Goal: Task Accomplishment & Management: Manage account settings

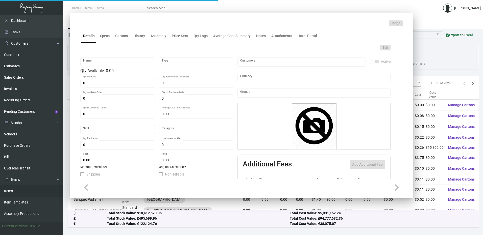
type input "DND WOOD - Rest SF"
type input "Inventory"
type input "100"
type input "$ 11.90"
type input "944-Door Hanger-46"
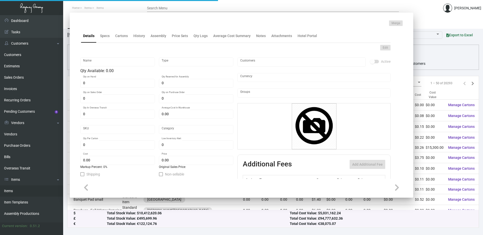
type input "Standard"
type input "50"
type input "$ 4.76"
type input "$ 14.00"
checkbox input "true"
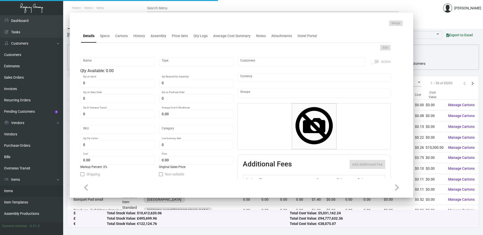
checkbox input "true"
type input "United States Dollar $"
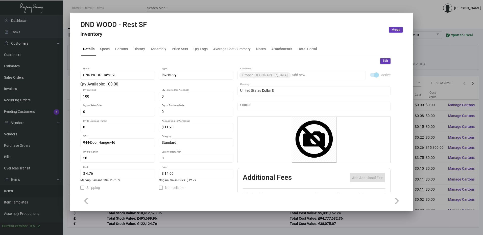
click at [135, 7] on div at bounding box center [241, 117] width 483 height 235
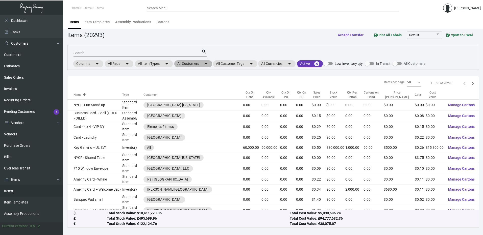
click at [192, 65] on mat-chip "All Customers arrow_drop_down" at bounding box center [193, 63] width 38 height 7
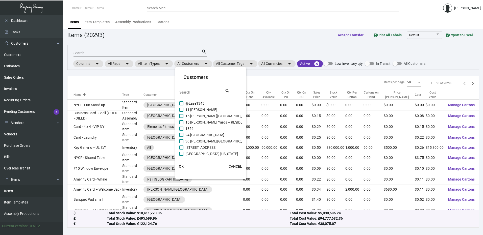
click at [197, 93] on input "Search" at bounding box center [201, 93] width 45 height 4
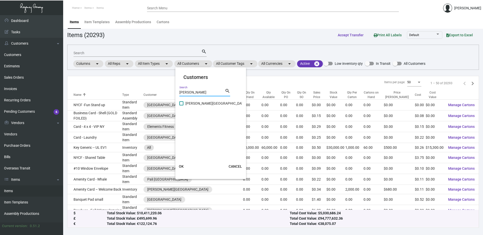
type input "la cantera"
click at [182, 103] on span at bounding box center [181, 104] width 4 height 4
click at [181, 106] on input "La Cantera Resort & Spa" at bounding box center [181, 106] width 0 height 0
checkbox input "true"
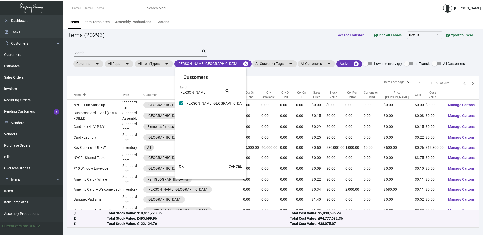
click at [181, 164] on button "OK" at bounding box center [181, 166] width 16 height 9
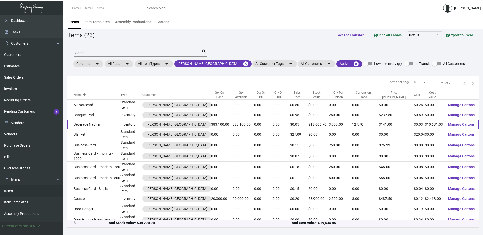
click at [120, 123] on td "Beverage Napkin" at bounding box center [93, 124] width 53 height 9
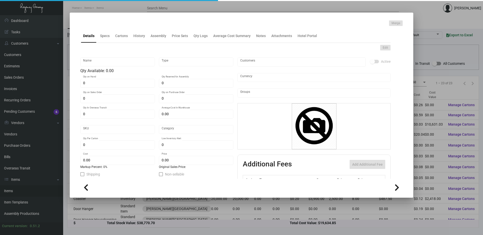
type input "Beverage Napkin"
type input "Inventory"
type input "383,100"
type input "$ 0.02659"
type input "Standard"
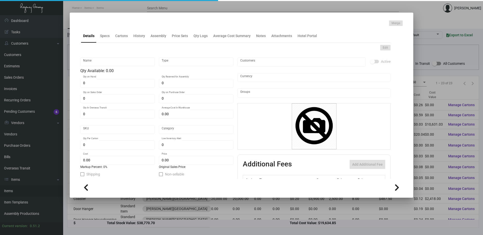
type input "3,000"
type input "50,000"
type input "$ 0.02775"
type input "$ 0.047"
checkbox input "true"
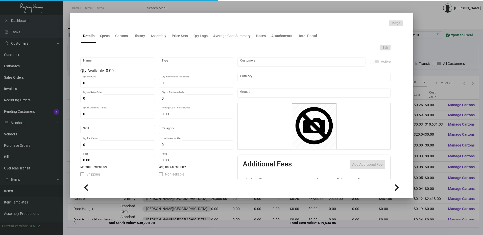
checkbox input "true"
type input "United States Dollar $"
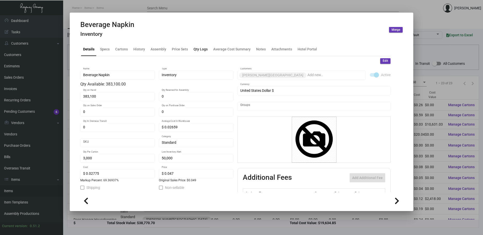
click at [198, 51] on div "Qty Logs" at bounding box center [201, 48] width 14 height 5
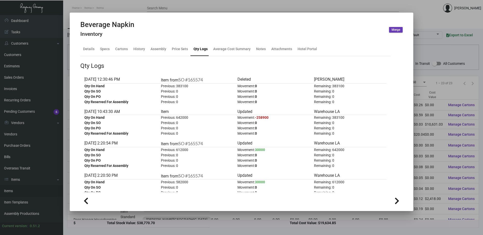
click at [263, 117] on span "-258900" at bounding box center [262, 118] width 14 height 4
drag, startPoint x: 263, startPoint y: 117, endPoint x: 269, endPoint y: 118, distance: 6.3
click at [269, 118] on div "Movement: -258900" at bounding box center [273, 117] width 73 height 5
click at [264, 117] on span "-258900" at bounding box center [262, 118] width 14 height 4
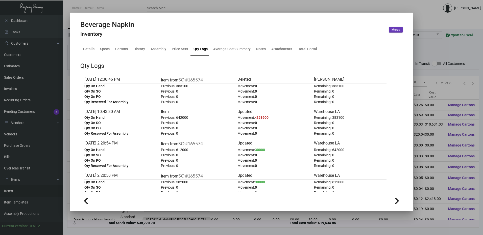
click at [264, 117] on span "-258900" at bounding box center [262, 118] width 14 height 4
drag, startPoint x: 264, startPoint y: 117, endPoint x: 271, endPoint y: 118, distance: 7.1
click at [271, 118] on div "Movement: -258900" at bounding box center [273, 117] width 73 height 5
click at [268, 118] on div "Movement: -258900" at bounding box center [273, 117] width 73 height 5
click at [91, 48] on div "Details" at bounding box center [88, 48] width 11 height 5
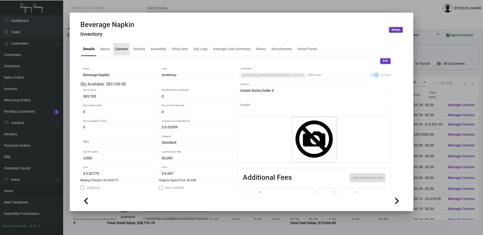
click at [123, 50] on div "Cartons" at bounding box center [121, 48] width 13 height 5
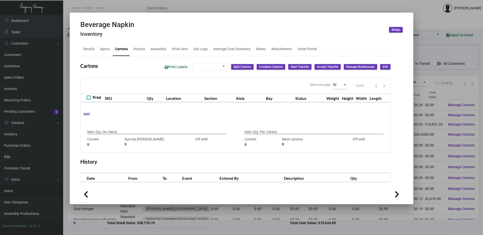
checkbox input "true"
type input "383,100"
type input "+383100"
type input "3,000"
type input "3000"
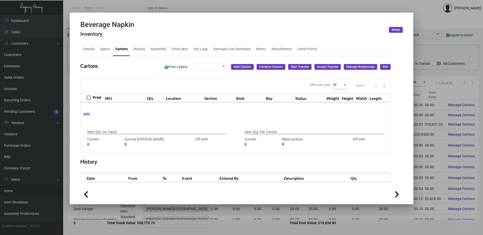
type input "0"
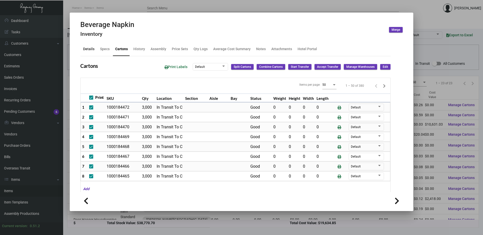
click at [89, 49] on div "Details" at bounding box center [88, 48] width 11 height 5
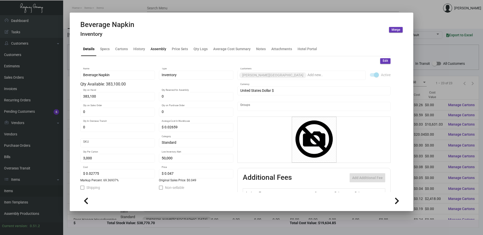
click at [166, 50] on div "Assembly" at bounding box center [159, 49] width 20 height 12
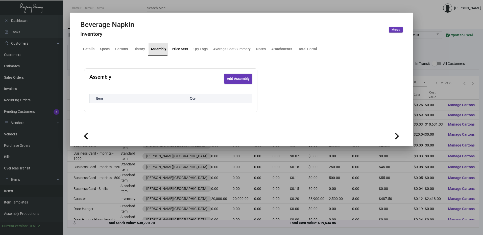
click at [175, 49] on div "Price Sets" at bounding box center [180, 48] width 16 height 5
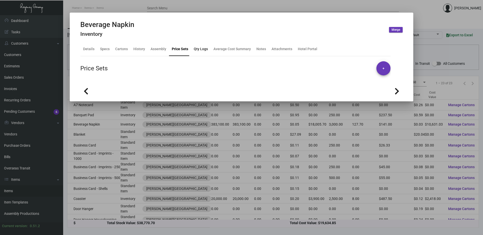
click at [198, 51] on div "Qty Logs" at bounding box center [201, 48] width 14 height 5
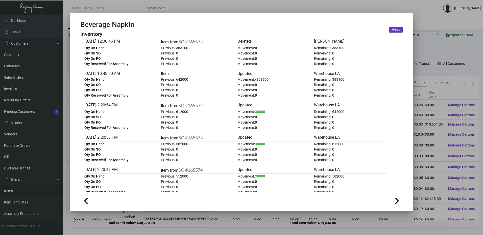
scroll to position [28, 0]
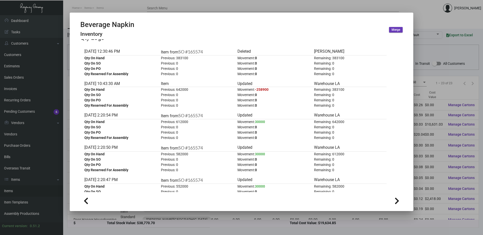
click at [348, 4] on div at bounding box center [241, 117] width 483 height 235
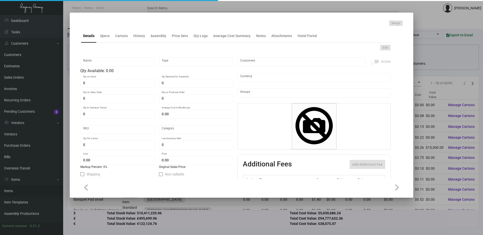
type input "DND Cards Housekeeping"
type input "Inventory"
type input "4,950"
type input "$ 0.99"
type input "2666"
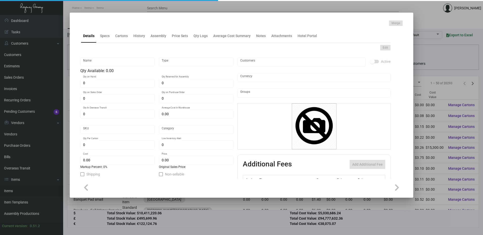
type input "Standard"
type input "750"
type input "$ 0.06768"
type input "$ 0.23"
type textarea "DND Cards Housekeeping: Size 5.5x 3.75, Mohawk Superfine Eggshell White 100 Cov…"
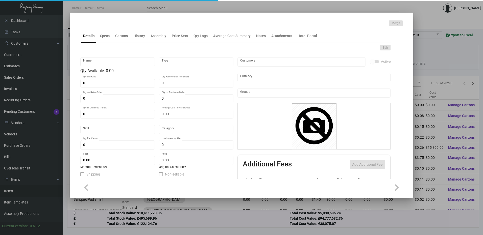
type textarea "DND Cards Housekeeping"
checkbox input "true"
type input "United States Dollar $"
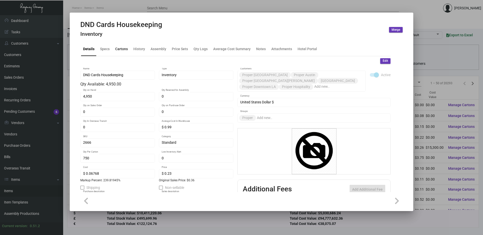
click at [124, 50] on div "Cartons" at bounding box center [121, 48] width 13 height 5
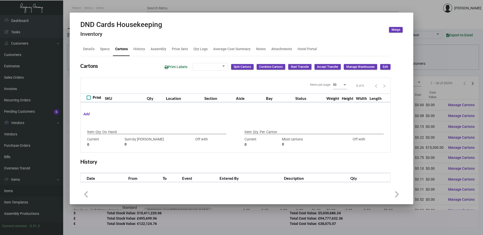
type input "4,950"
type input "5000"
type input "-50"
type input "750"
type input "2500"
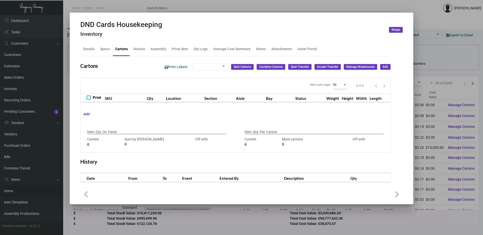
type input "-1750"
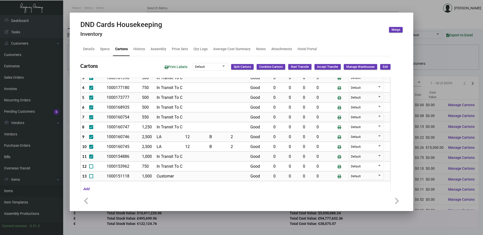
scroll to position [51, 0]
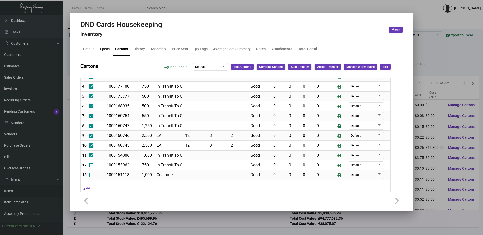
click at [104, 50] on div "Specs" at bounding box center [105, 48] width 10 height 5
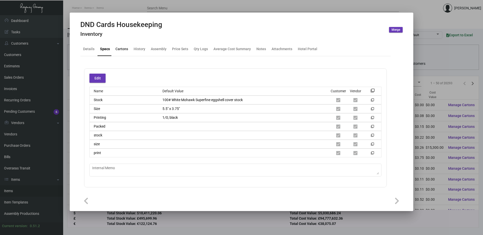
click at [124, 48] on div "Cartons" at bounding box center [121, 48] width 13 height 5
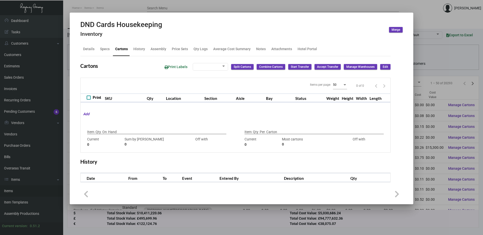
type input "4,950"
type input "5000"
type input "-50"
type input "750"
type input "2500"
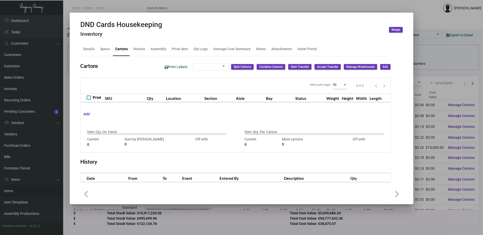
type input "-1750"
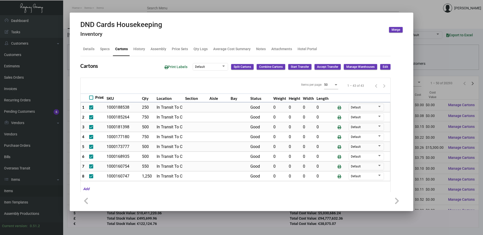
click at [117, 23] on h2 "DND Cards Housekeeping" at bounding box center [121, 24] width 82 height 9
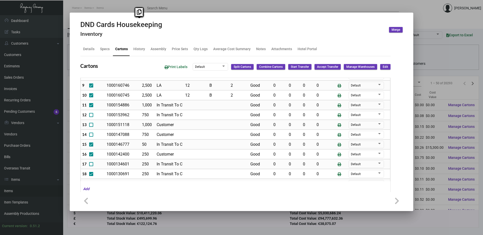
scroll to position [101, 0]
click at [208, 88] on td "B" at bounding box center [218, 85] width 21 height 10
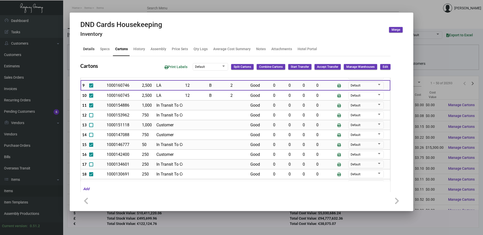
click at [90, 48] on div "Details" at bounding box center [88, 48] width 11 height 5
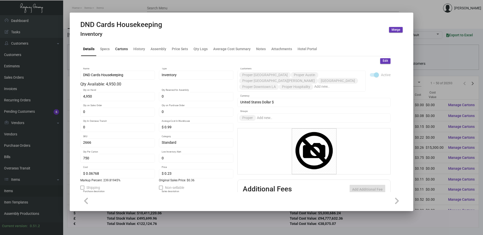
click at [121, 51] on div "Cartons" at bounding box center [121, 48] width 13 height 5
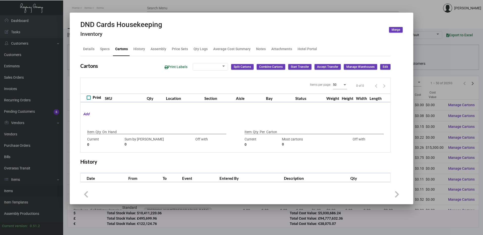
type input "4,950"
type input "5000"
type input "-50"
type input "750"
type input "2500"
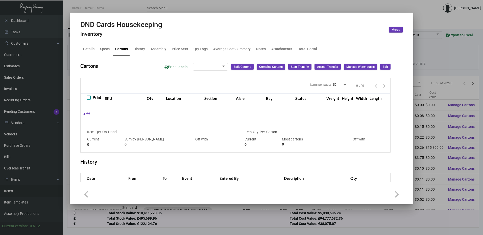
type input "-1750"
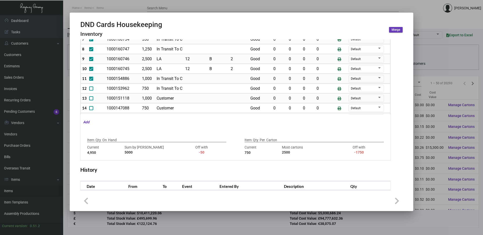
scroll to position [0, 0]
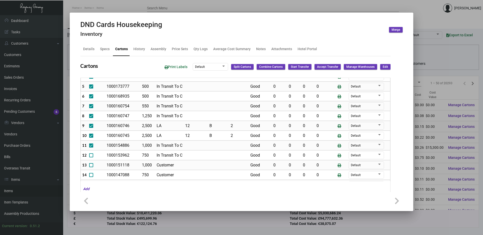
click at [184, 126] on td "12" at bounding box center [196, 126] width 24 height 10
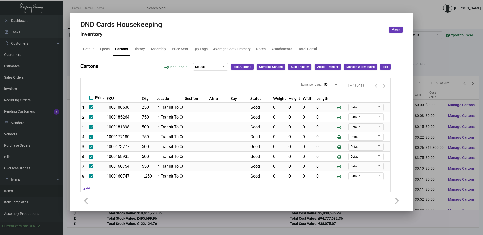
click at [127, 51] on div "Cartons" at bounding box center [121, 48] width 13 height 5
click at [139, 50] on div "History" at bounding box center [139, 48] width 12 height 5
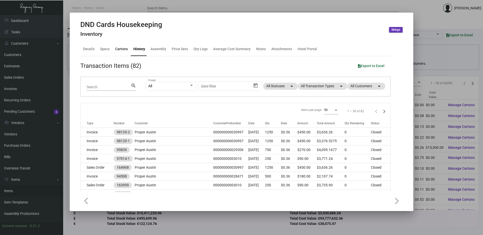
click at [124, 50] on div "Cartons" at bounding box center [121, 48] width 13 height 5
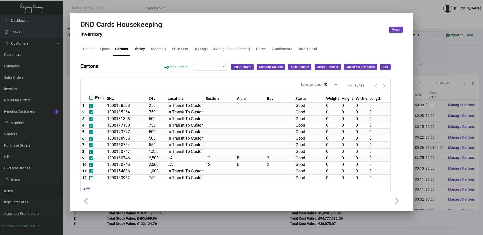
click at [139, 48] on div "History" at bounding box center [139, 48] width 12 height 5
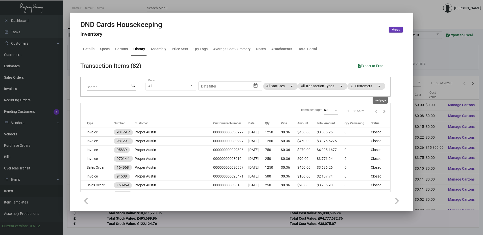
click at [381, 112] on icon "Next page" at bounding box center [384, 111] width 7 height 7
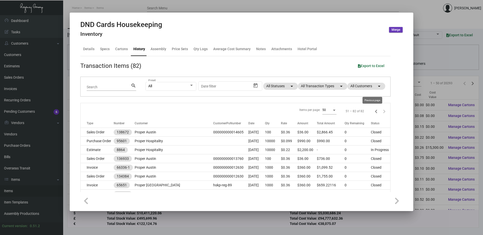
click at [373, 113] on icon "Previous page" at bounding box center [376, 111] width 7 height 7
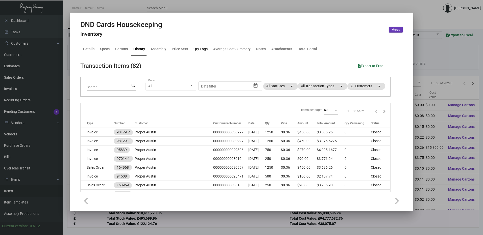
click at [196, 50] on div "Qty Logs" at bounding box center [201, 48] width 14 height 5
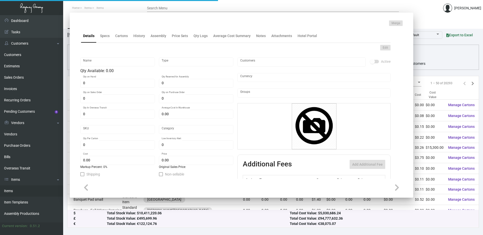
type input "DND Cards Housekeeping"
type input "Inventory"
type input "4,950"
type input "$ 0.99"
type input "2666"
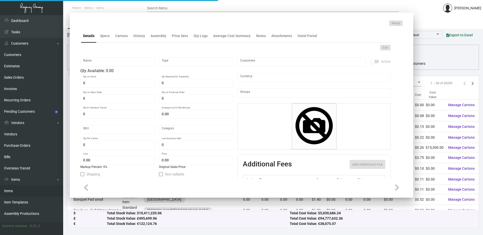
type input "Standard"
type input "750"
type input "$ 0.06768"
type input "$ 0.23"
type textarea "DND Cards Housekeeping: Size 5.5x 3.75, Mohawk Superfine Eggshell White 100 Cov…"
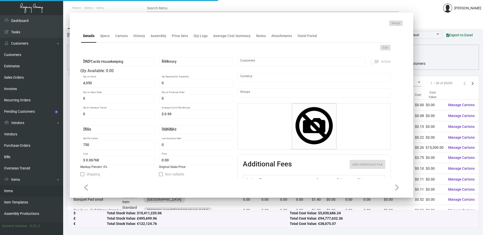
type textarea "DND Cards Housekeeping"
checkbox input "true"
type input "United States Dollar $"
